Goal: Transaction & Acquisition: Purchase product/service

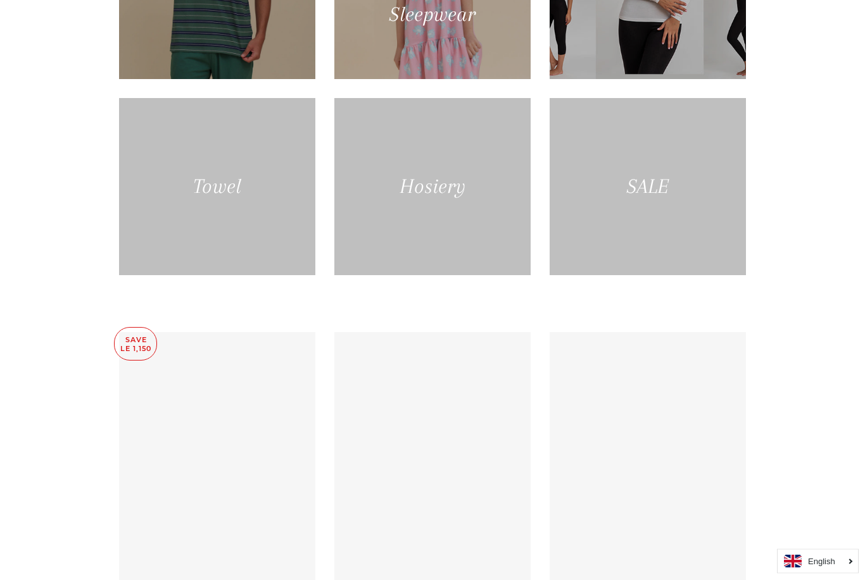
scroll to position [1111, 0]
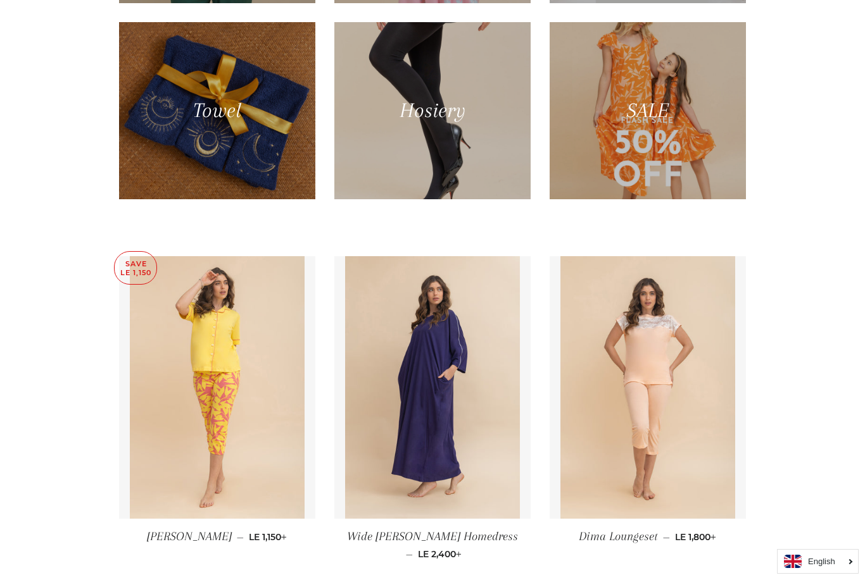
click at [644, 187] on div at bounding box center [647, 110] width 196 height 177
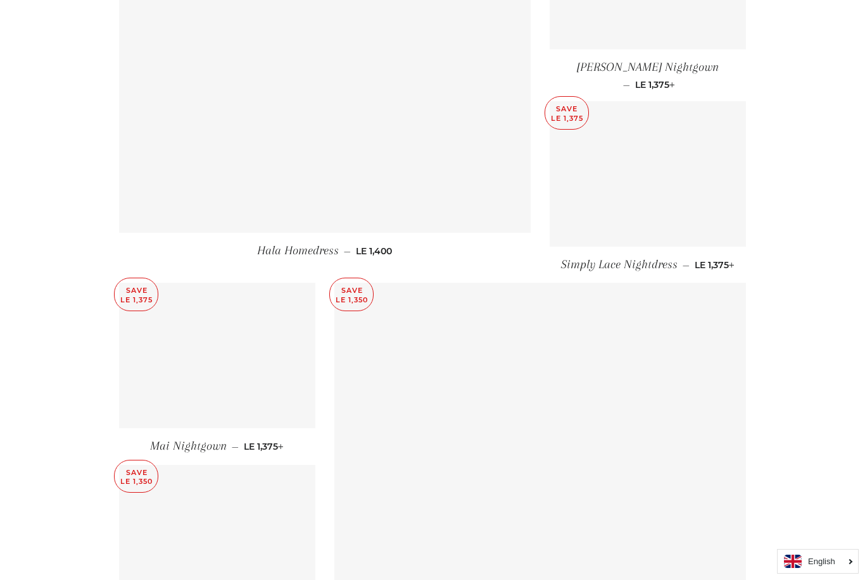
scroll to position [1513, 0]
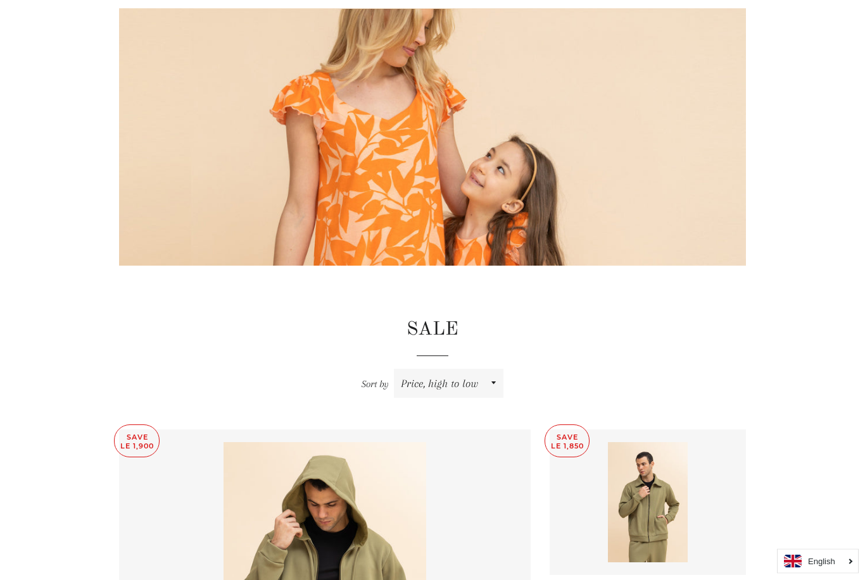
click at [489, 385] on select "Featured Best selling Alphabetically, A-Z Alphabetically, Z-A Price, low to hig…" at bounding box center [449, 384] width 110 height 29
select select "price-ascending"
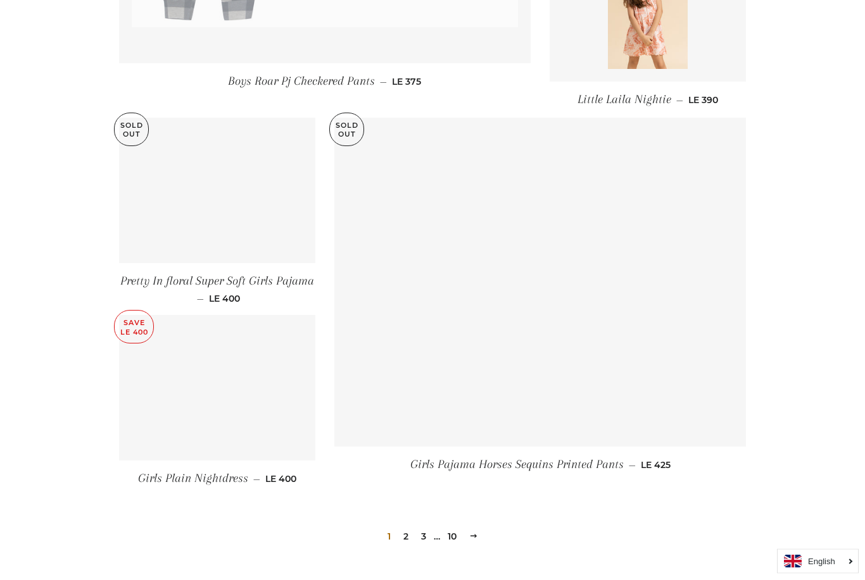
scroll to position [1593, 0]
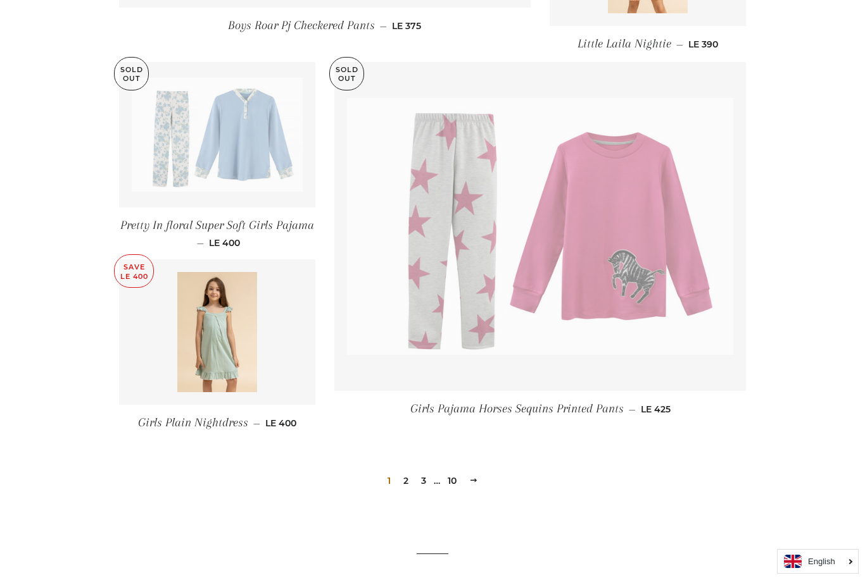
click at [412, 473] on link "2" at bounding box center [405, 481] width 15 height 19
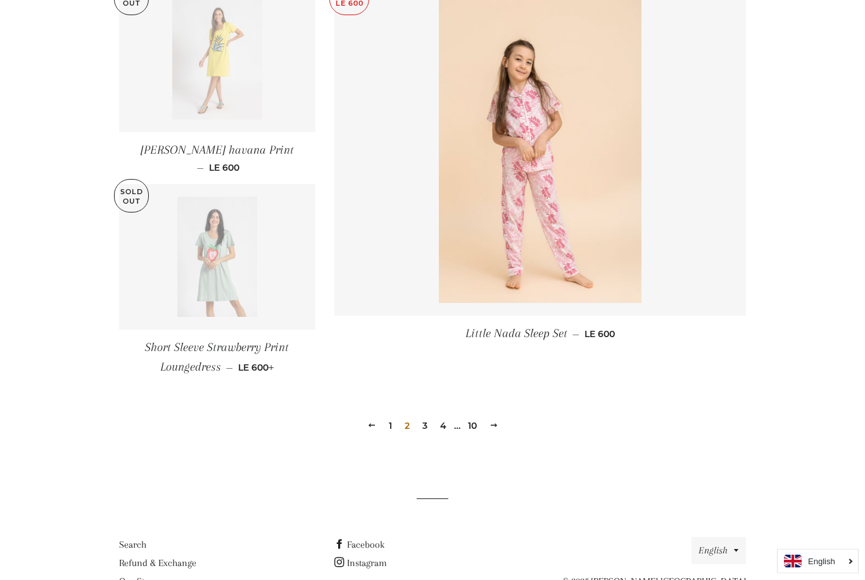
scroll to position [1734, 0]
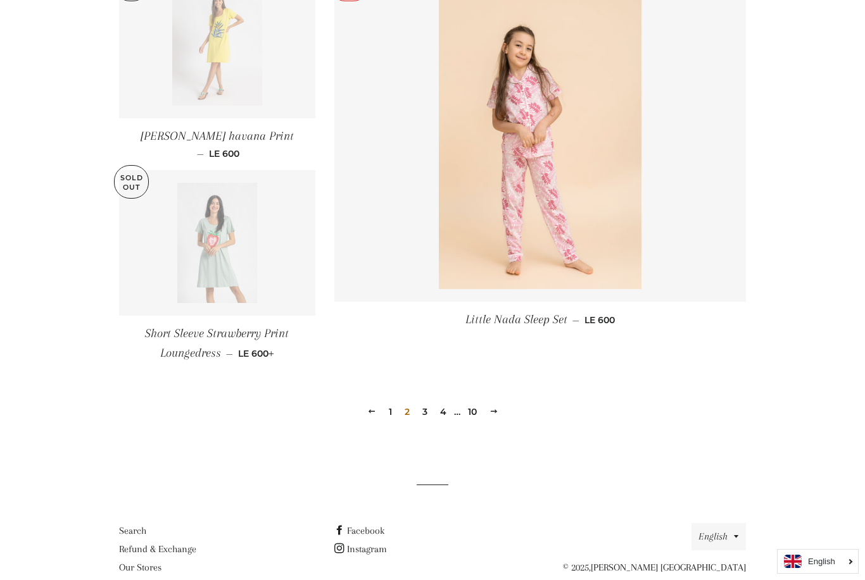
click at [430, 413] on link "3" at bounding box center [424, 412] width 15 height 19
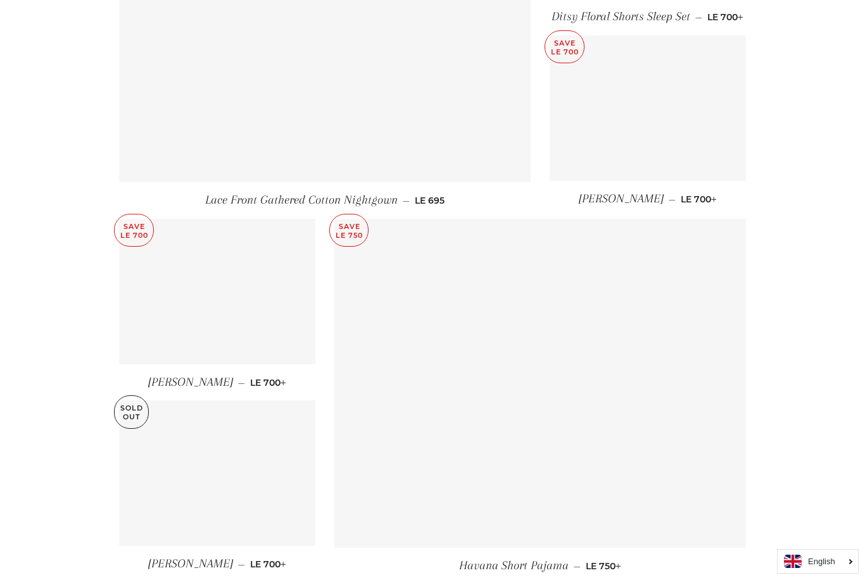
scroll to position [1490, 0]
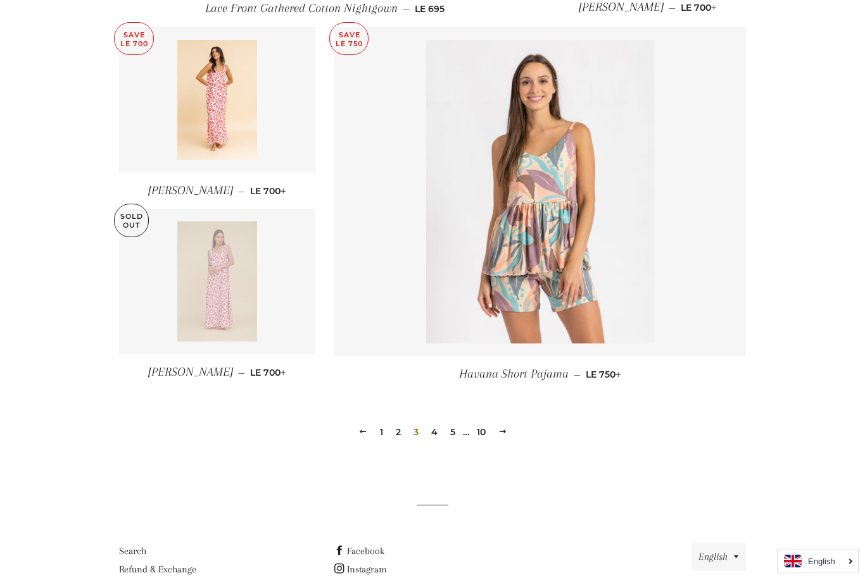
scroll to position [1675, 0]
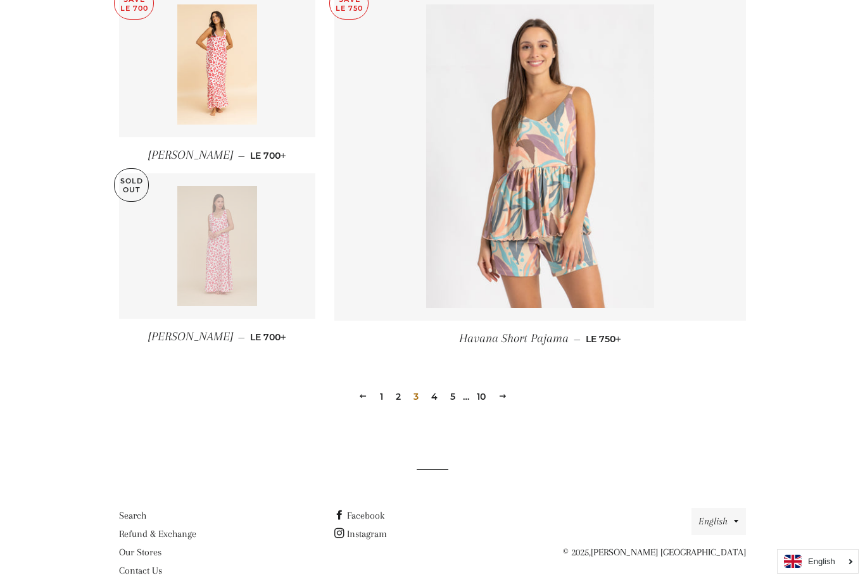
click at [437, 406] on link "4" at bounding box center [434, 396] width 16 height 19
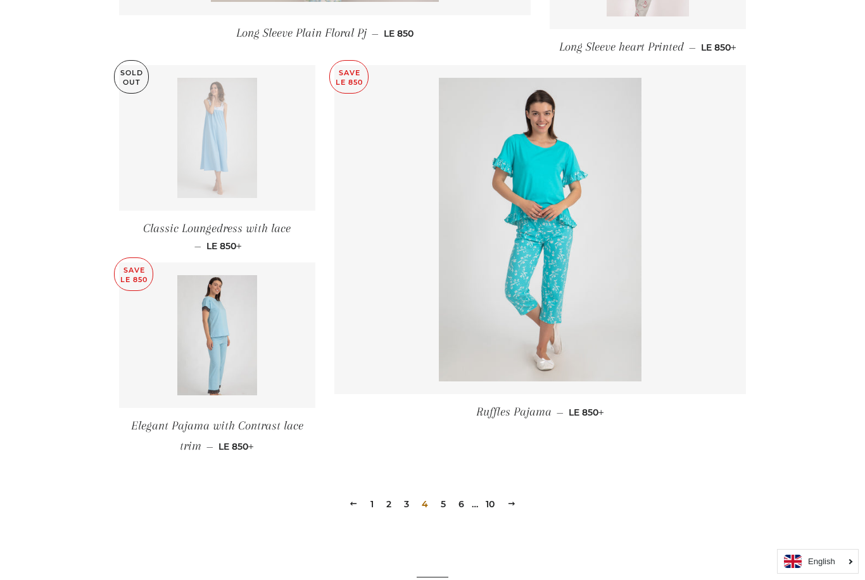
scroll to position [1615, 0]
